Goal: Obtain resource: Download file/media

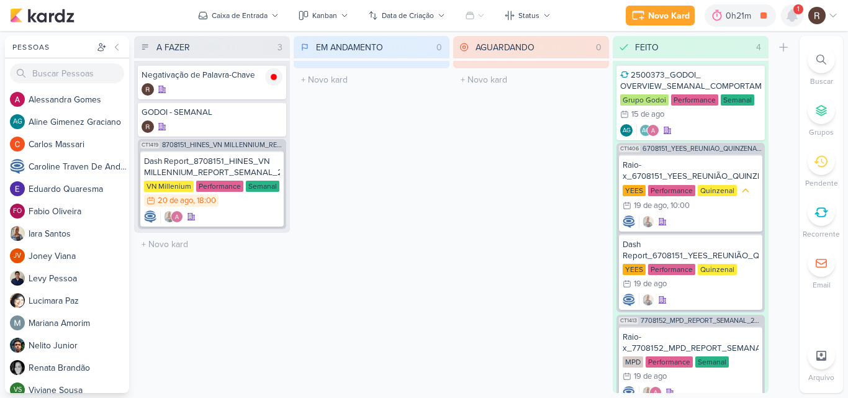
click at [793, 17] on icon at bounding box center [792, 15] width 10 height 11
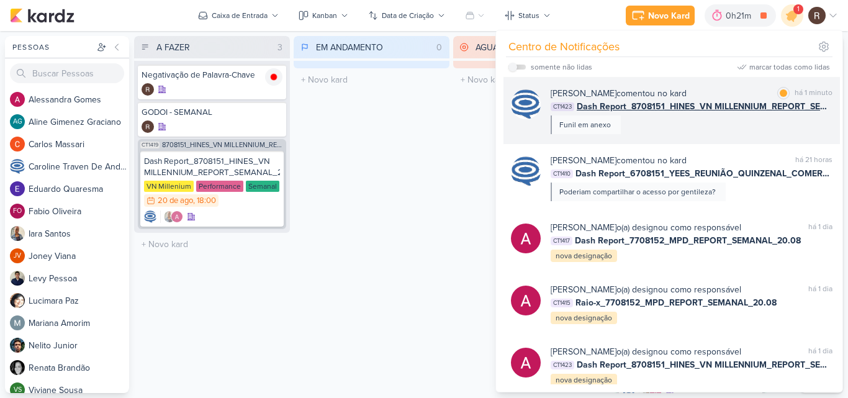
click at [654, 109] on span "Dash Report_8708151_HINES_VN MILLENNIUM_REPORT_SEMANAL_21.08" at bounding box center [705, 106] width 256 height 13
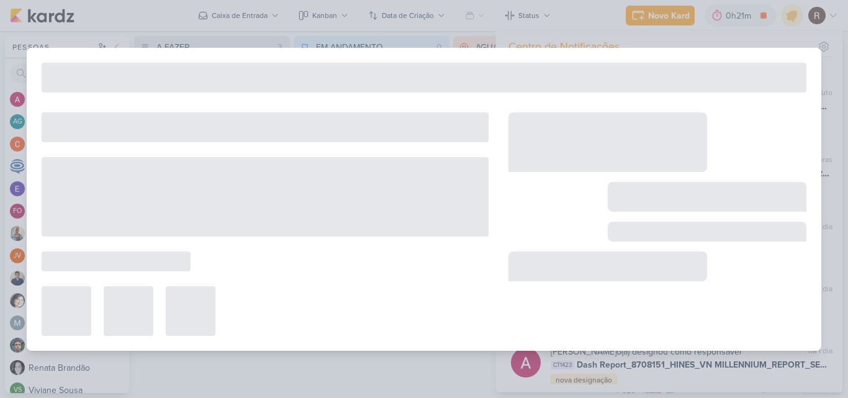
type input "Dash Report_8708151_HINES_VN MILLENNIUM_REPORT_SEMANAL_21.08"
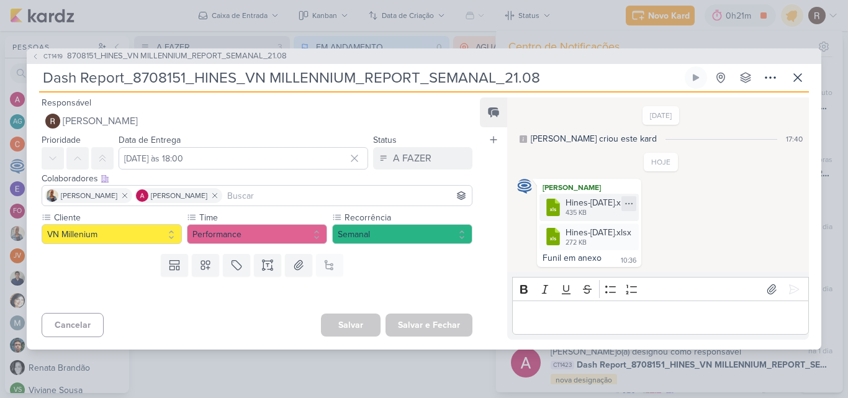
click at [634, 203] on icon at bounding box center [629, 204] width 10 height 10
click at [616, 242] on button "Baixar" at bounding box center [609, 245] width 100 height 18
click at [634, 230] on icon at bounding box center [629, 233] width 10 height 10
click at [603, 272] on div "Baixar" at bounding box center [594, 274] width 24 height 13
click at [793, 76] on icon at bounding box center [797, 77] width 15 height 15
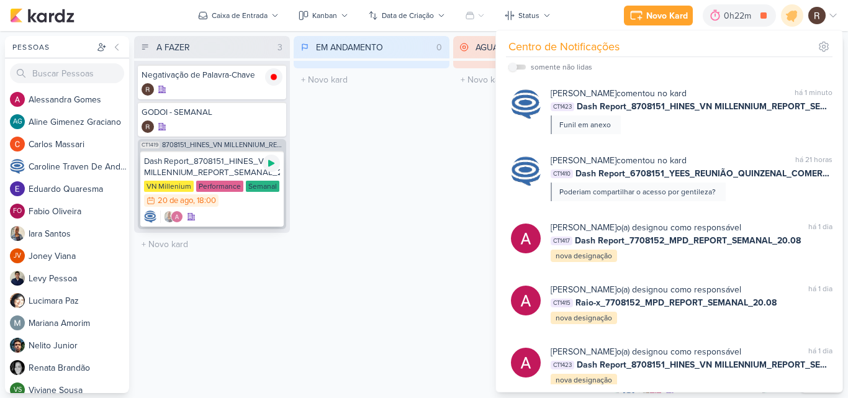
click at [269, 162] on icon at bounding box center [271, 163] width 6 height 7
click at [269, 83] on div at bounding box center [273, 76] width 17 height 17
click at [338, 135] on div "EM ANDAMENTO 0 Mover Para Esquerda Mover Para Direita [GEOGRAPHIC_DATA] O títul…" at bounding box center [372, 214] width 156 height 357
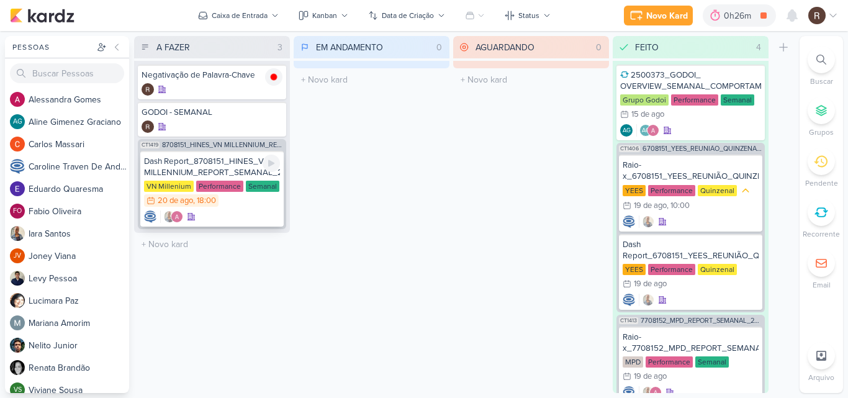
click at [245, 163] on div "Dash Report_8708151_HINES_VN MILLENNIUM_REPORT_SEMANAL_21.08" at bounding box center [212, 167] width 136 height 22
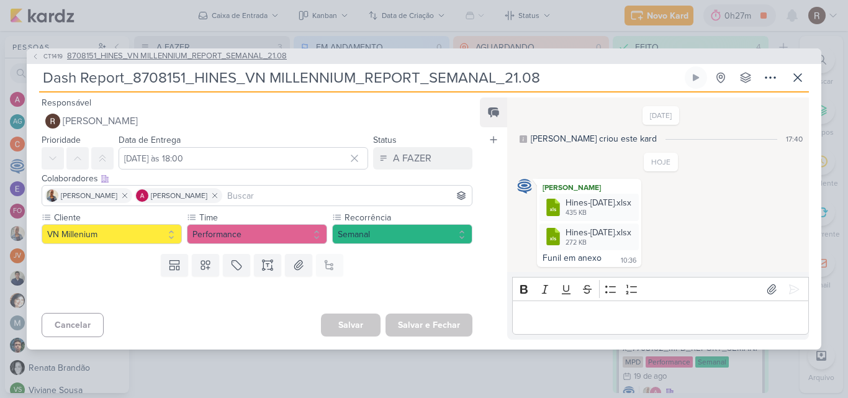
click at [248, 52] on span "8708151_HINES_VN MILLENNIUM_REPORT_SEMANAL_21.08" at bounding box center [177, 56] width 220 height 12
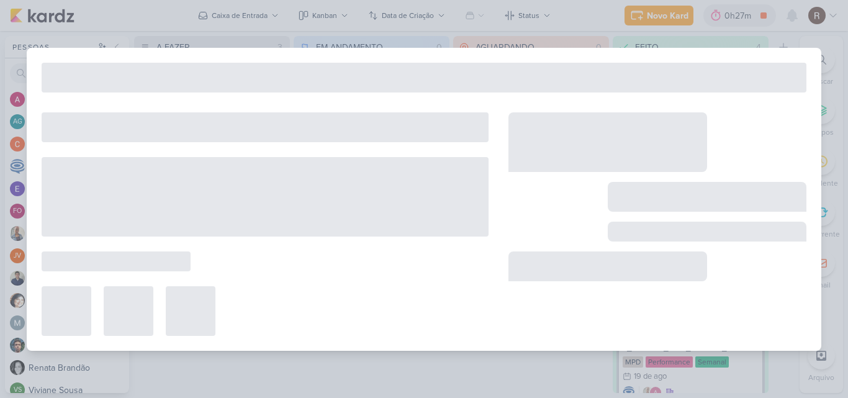
type input "8708151_HINES_VN MILLENNIUM_REPORT_SEMANAL_21.08"
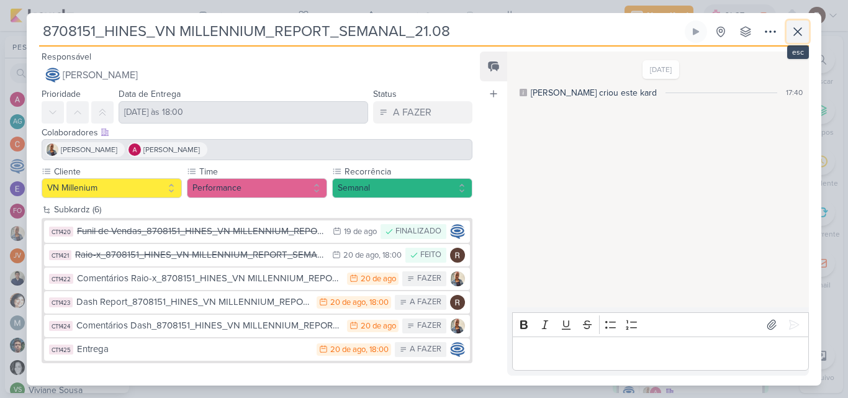
click at [803, 38] on icon at bounding box center [797, 31] width 15 height 15
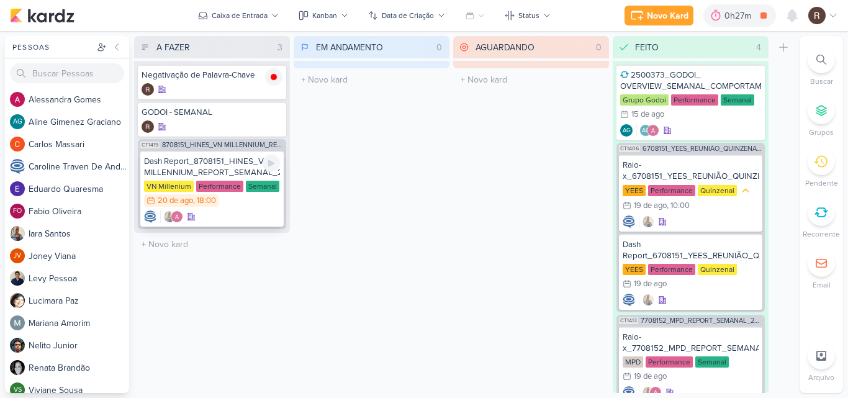
click at [223, 170] on div "Dash Report_8708151_HINES_VN MILLENNIUM_REPORT_SEMANAL_21.08" at bounding box center [212, 167] width 136 height 22
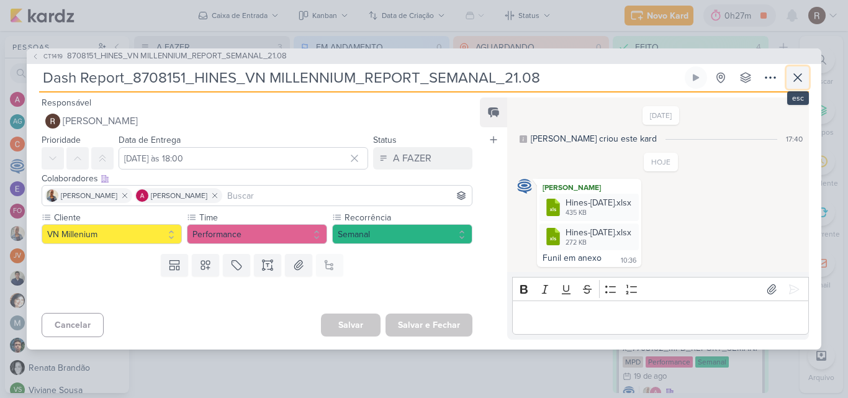
click at [797, 73] on icon at bounding box center [797, 77] width 15 height 15
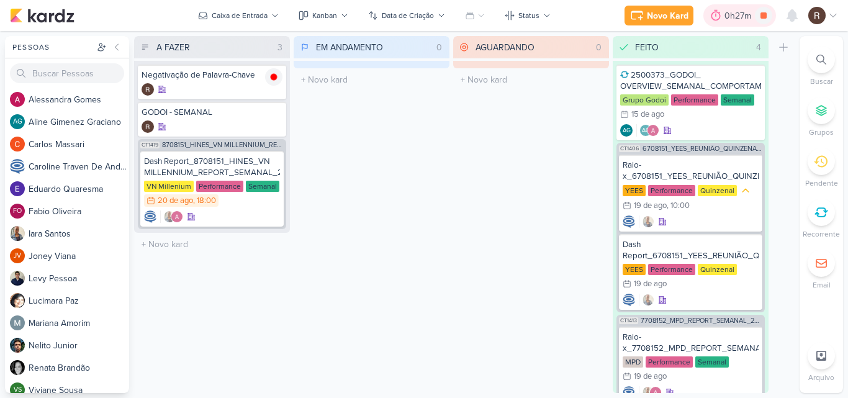
click at [726, 17] on div "0h27m" at bounding box center [739, 15] width 30 height 13
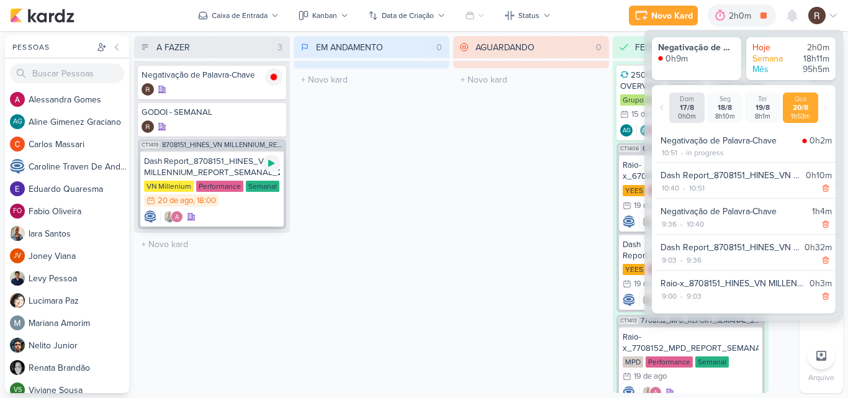
click at [268, 163] on icon at bounding box center [271, 163] width 10 height 10
click at [323, 148] on div "EM ANDAMENTO 0 Mover Para Esquerda Mover Para Direita [GEOGRAPHIC_DATA] O títul…" at bounding box center [372, 214] width 156 height 357
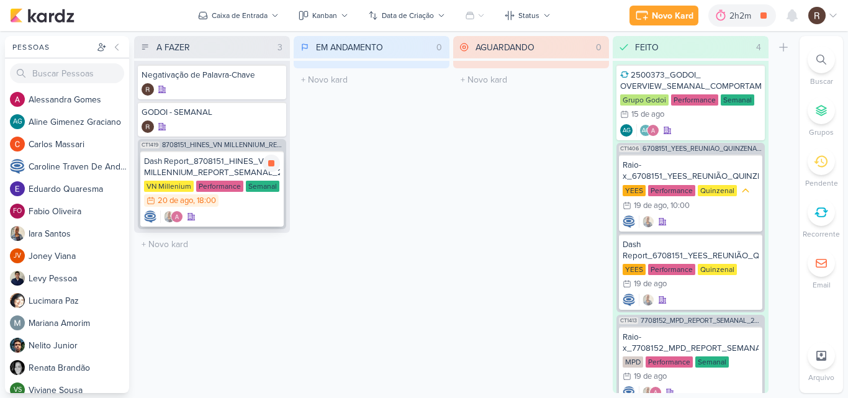
click at [197, 170] on div "Dash Report_8708151_HINES_VN MILLENNIUM_REPORT_SEMANAL_21.08" at bounding box center [212, 167] width 136 height 22
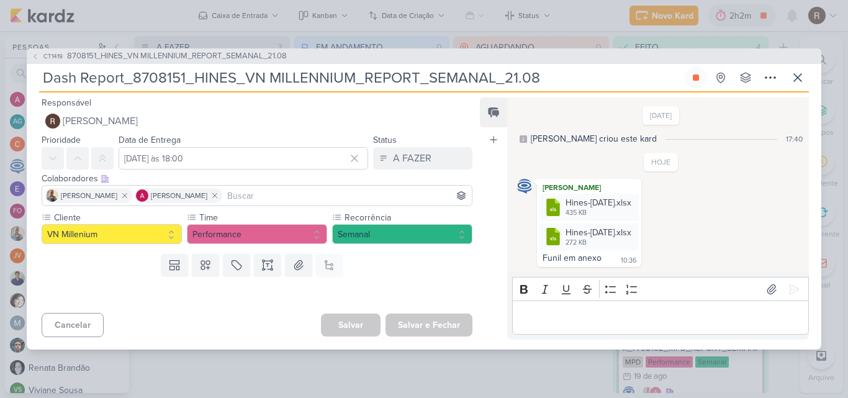
click at [559, 309] on div "Editor editing area: main" at bounding box center [660, 317] width 297 height 34
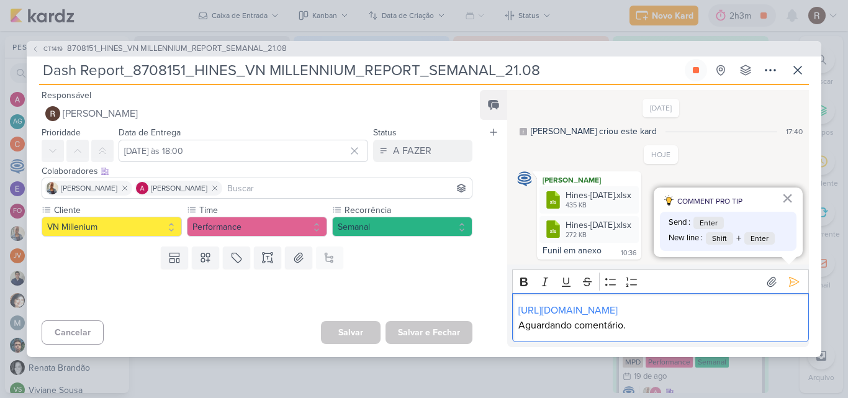
click at [696, 158] on div "HOJE [PERSON_NAME] .cls-7 {fill: #79ac00;} .cls-7, .cls-8, .cls-9 {fill-rule: e…" at bounding box center [661, 202] width 288 height 114
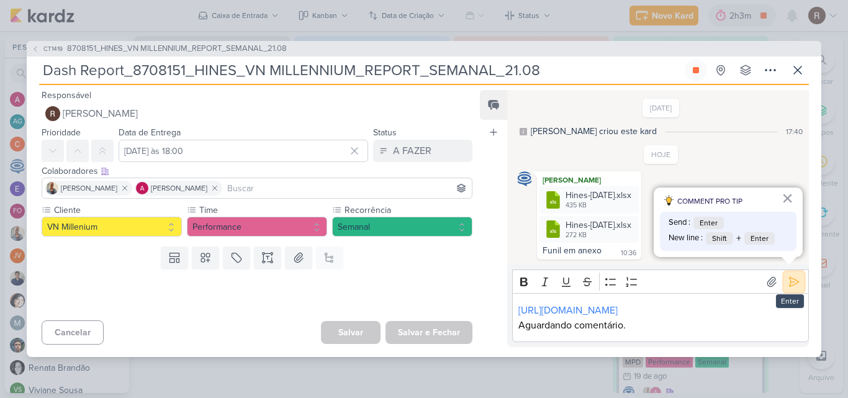
click at [788, 276] on icon at bounding box center [794, 282] width 12 height 12
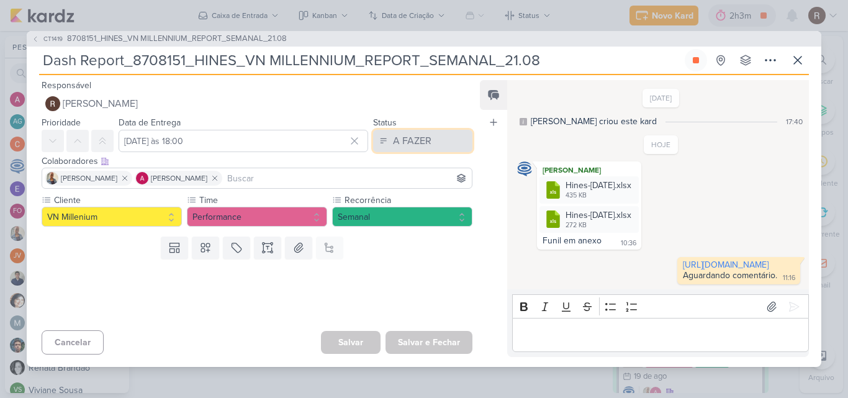
click at [433, 140] on button "A FAZER" at bounding box center [422, 141] width 99 height 22
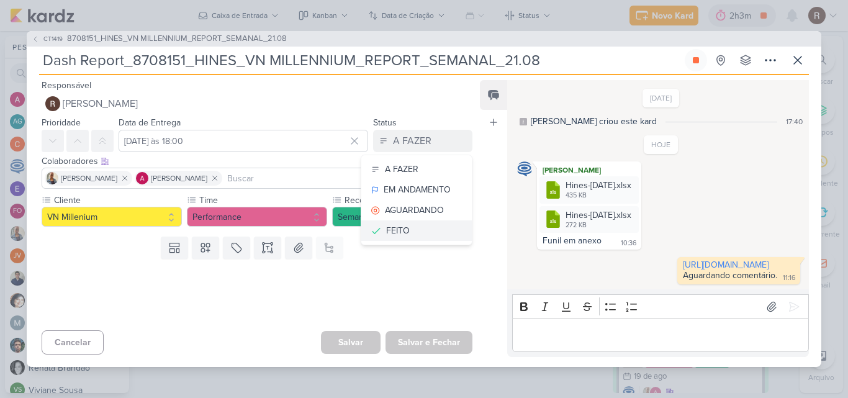
click at [403, 224] on div "FEITO" at bounding box center [398, 230] width 24 height 13
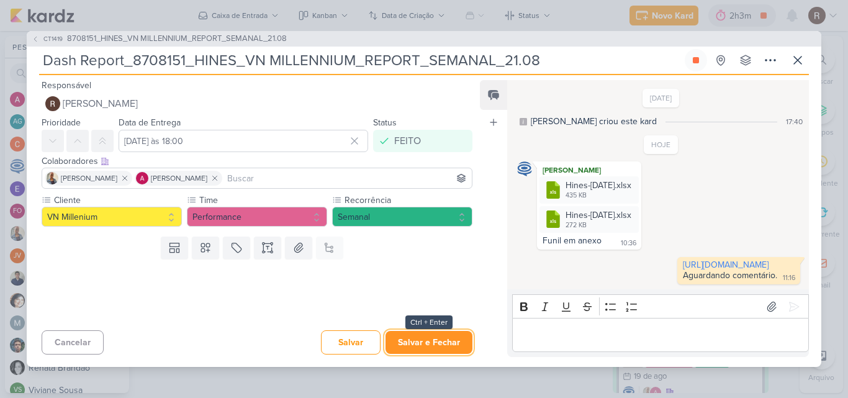
click at [417, 347] on button "Salvar e Fechar" at bounding box center [428, 342] width 87 height 23
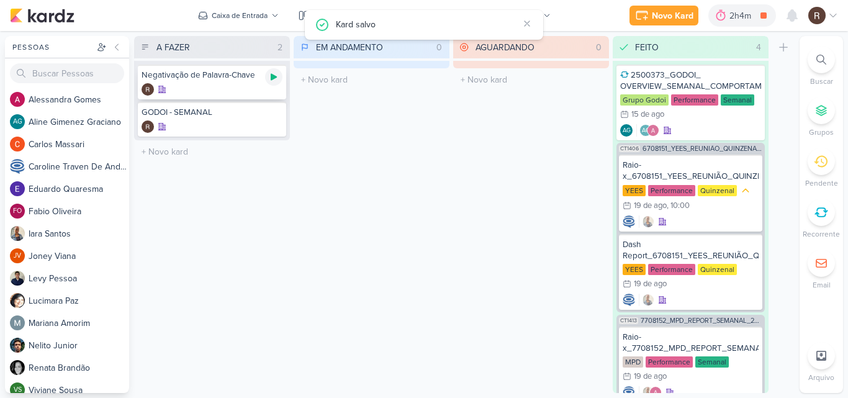
click at [274, 78] on icon at bounding box center [274, 77] width 6 height 7
